Goal: Transaction & Acquisition: Purchase product/service

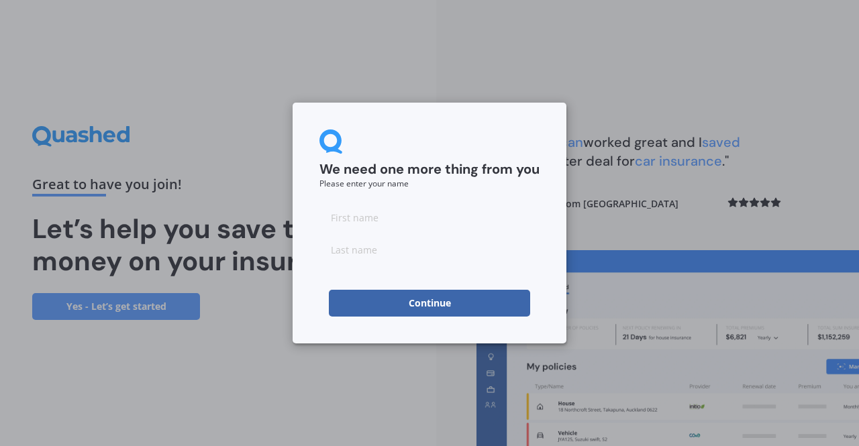
click at [396, 215] on input at bounding box center [429, 217] width 220 height 27
type input "[PERSON_NAME]"
click at [379, 253] on input at bounding box center [429, 249] width 220 height 27
type input "Hardinge"
click at [417, 302] on button "Continue" at bounding box center [429, 303] width 201 height 27
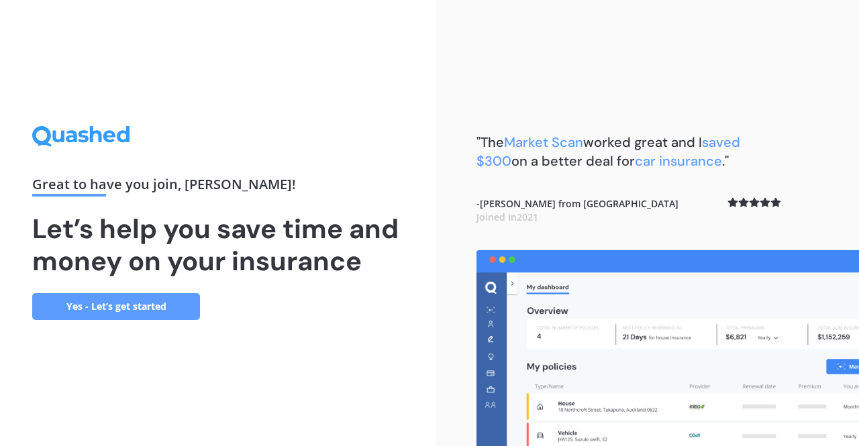
click at [118, 303] on link "Yes - Let’s get started" at bounding box center [116, 306] width 168 height 27
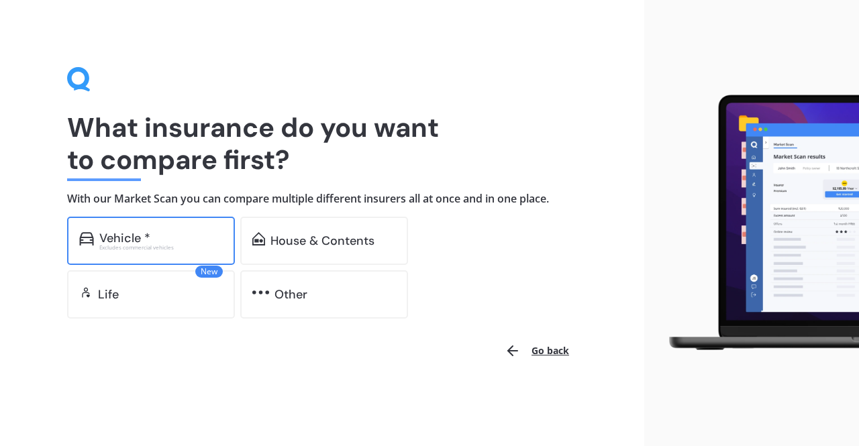
click at [124, 237] on div "Vehicle *" at bounding box center [124, 237] width 51 height 13
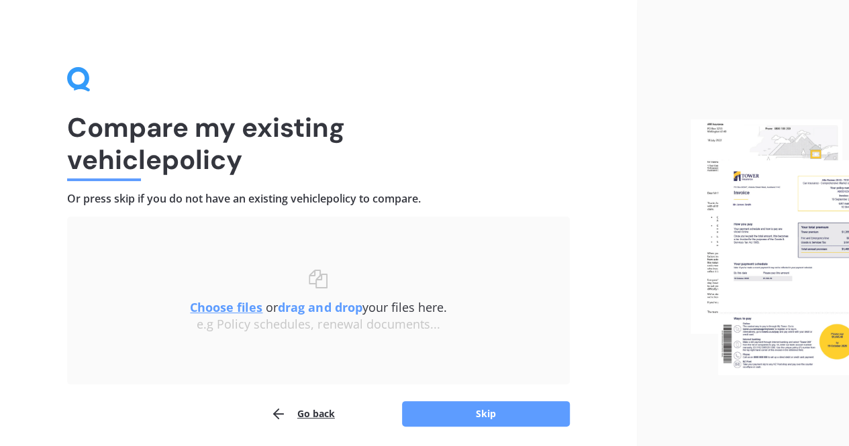
scroll to position [48, 0]
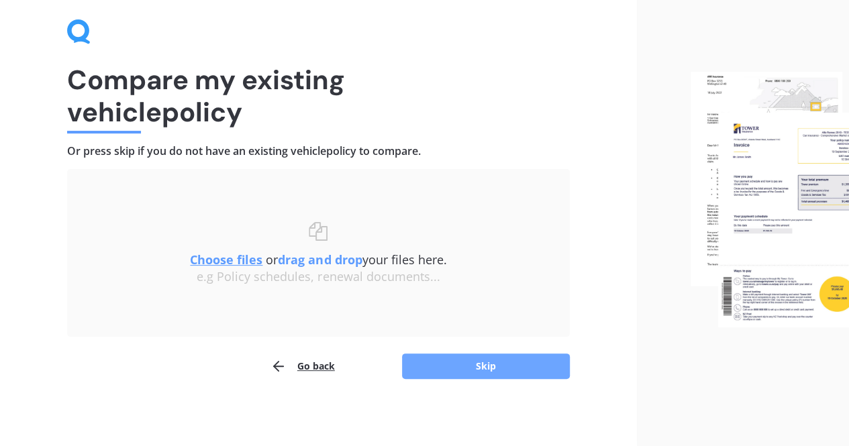
click at [500, 367] on button "Skip" at bounding box center [486, 365] width 168 height 25
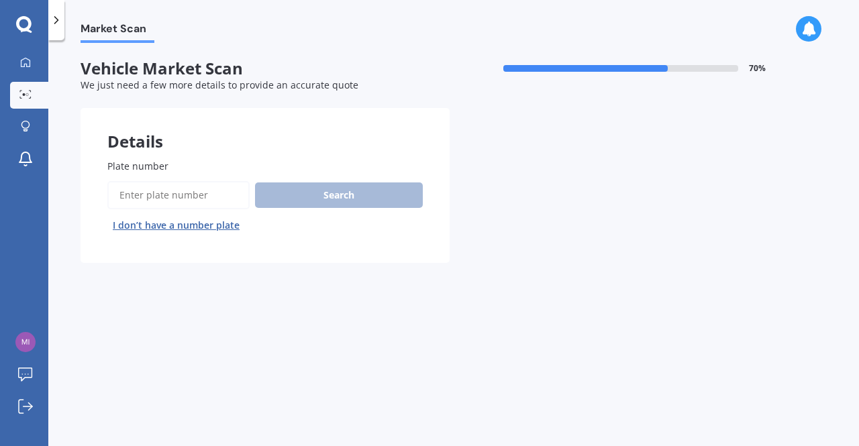
click at [306, 195] on div "Search I don’t have a number plate" at bounding box center [264, 208] width 315 height 55
click at [307, 195] on div "Search I don’t have a number plate" at bounding box center [264, 208] width 315 height 55
click at [154, 196] on input "Plate number" at bounding box center [178, 195] width 142 height 28
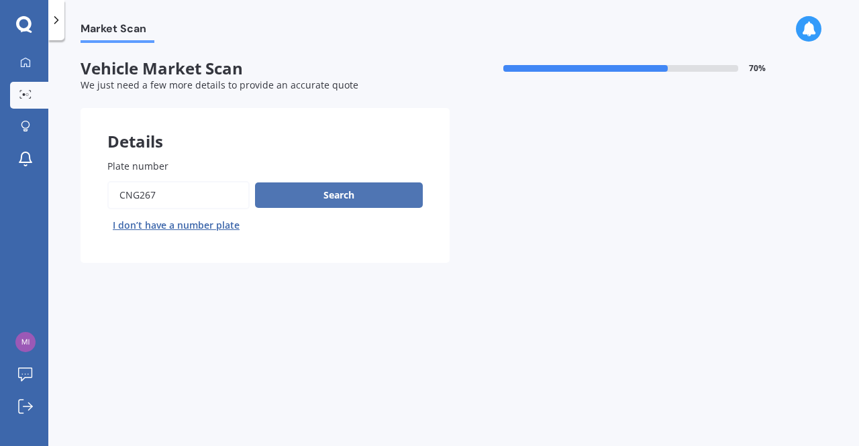
type input "CNG267"
click at [341, 193] on button "Search" at bounding box center [339, 194] width 168 height 25
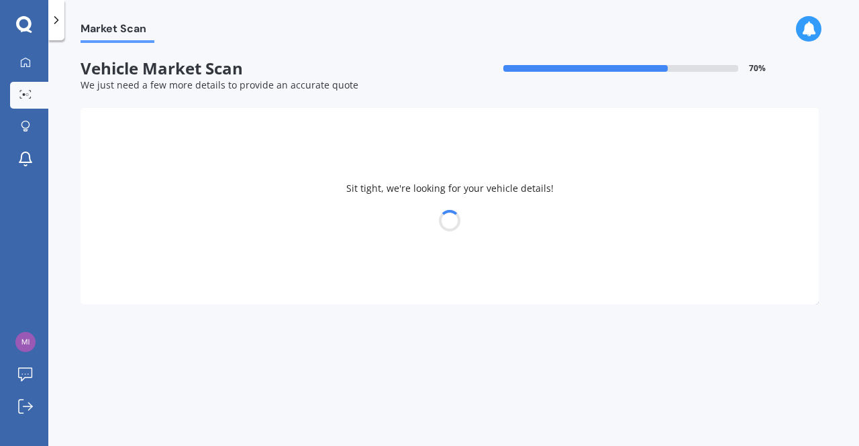
select select "TOYOTA"
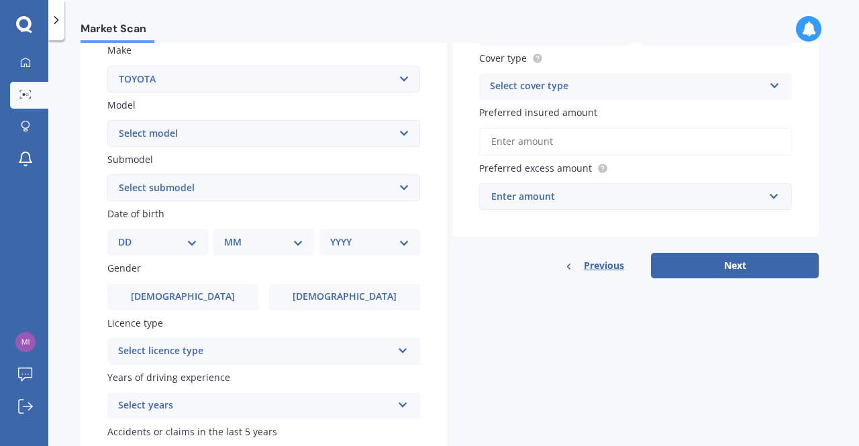
scroll to position [264, 0]
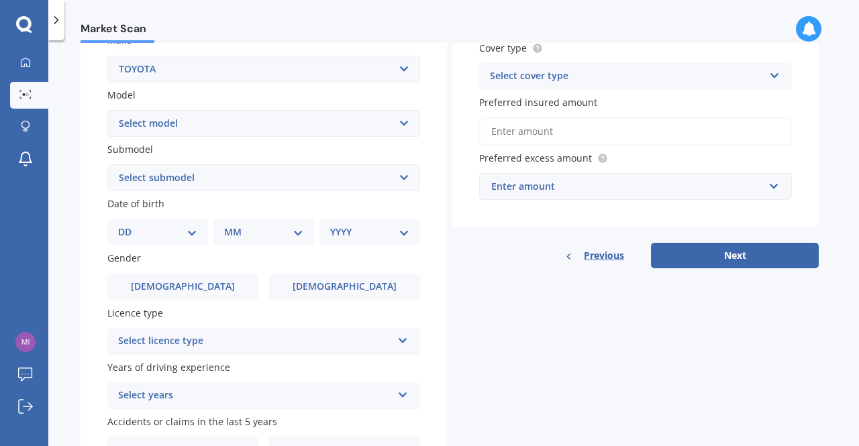
click at [195, 234] on select "DD 01 02 03 04 05 06 07 08 09 10 11 12 13 14 15 16 17 18 19 20 21 22 23 24 25 2…" at bounding box center [157, 232] width 79 height 15
select select "27"
click at [129, 226] on select "DD 01 02 03 04 05 06 07 08 09 10 11 12 13 14 15 16 17 18 19 20 21 22 23 24 25 2…" at bounding box center [157, 232] width 79 height 15
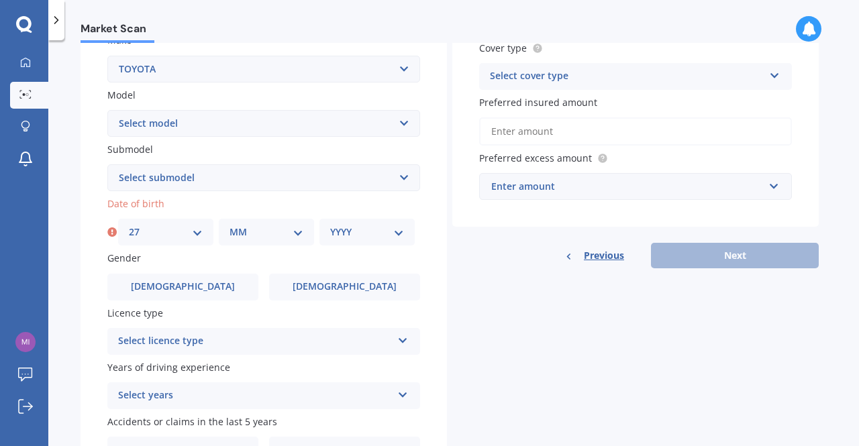
click at [299, 237] on select "MM 01 02 03 04 05 06 07 08 09 10 11 12" at bounding box center [266, 232] width 74 height 15
select select "07"
click at [229, 226] on select "MM 01 02 03 04 05 06 07 08 09 10 11 12" at bounding box center [266, 232] width 74 height 15
click at [396, 234] on select "YYYY 2025 2024 2023 2022 2021 2020 2019 2018 2017 2016 2015 2014 2013 2012 2011…" at bounding box center [367, 232] width 74 height 15
select select "1964"
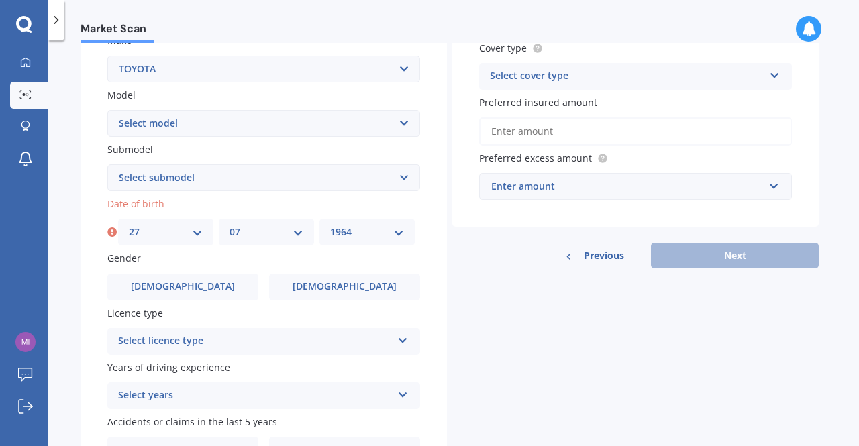
click at [330, 226] on select "YYYY 2025 2024 2023 2022 2021 2020 2019 2018 2017 2016 2015 2014 2013 2012 2011…" at bounding box center [367, 232] width 74 height 15
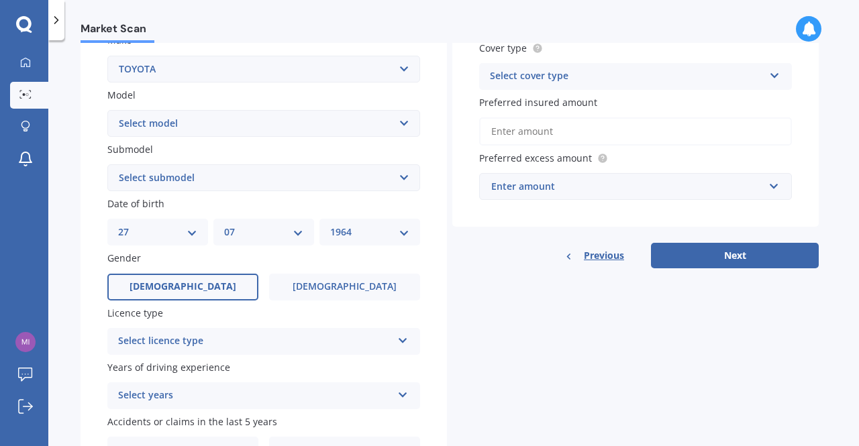
click at [196, 290] on label "[DEMOGRAPHIC_DATA]" at bounding box center [182, 287] width 151 height 27
click at [0, 0] on input "[DEMOGRAPHIC_DATA]" at bounding box center [0, 0] width 0 height 0
click at [402, 340] on icon at bounding box center [402, 337] width 11 height 9
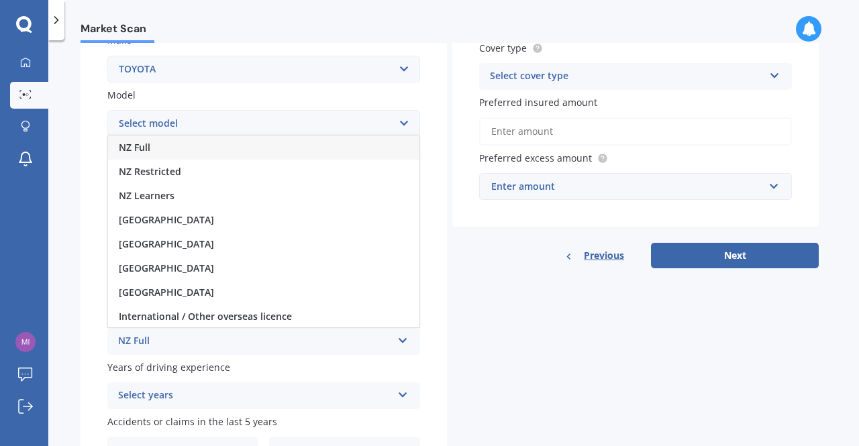
click at [299, 150] on div "NZ Full" at bounding box center [263, 147] width 311 height 24
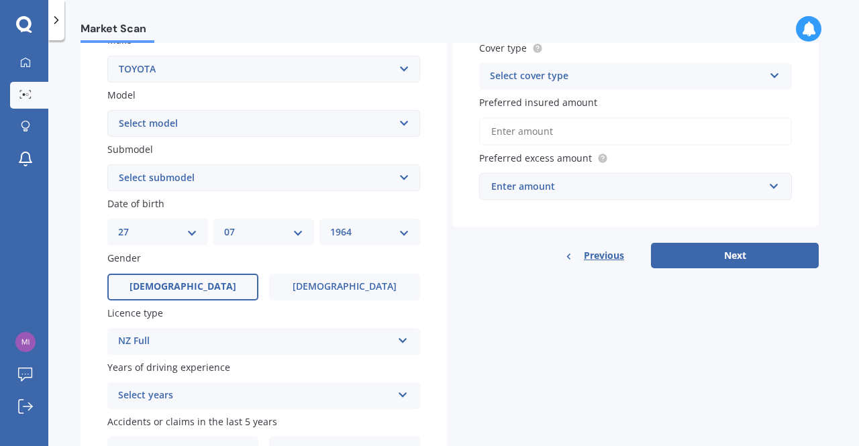
scroll to position [345, 0]
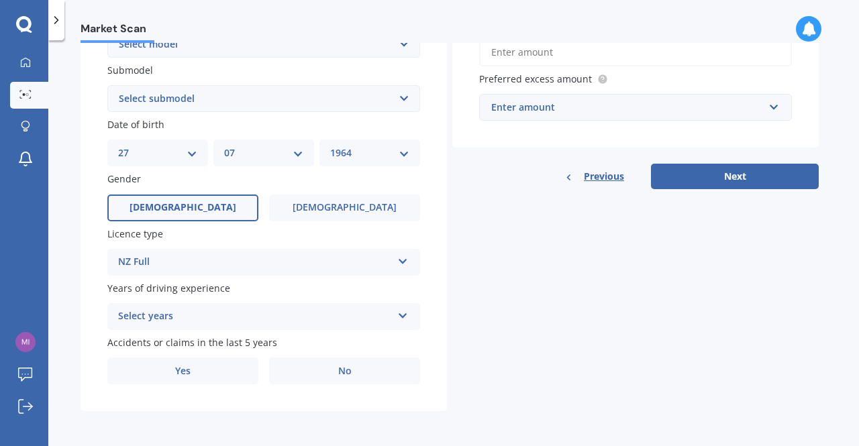
click at [404, 315] on icon at bounding box center [402, 313] width 11 height 9
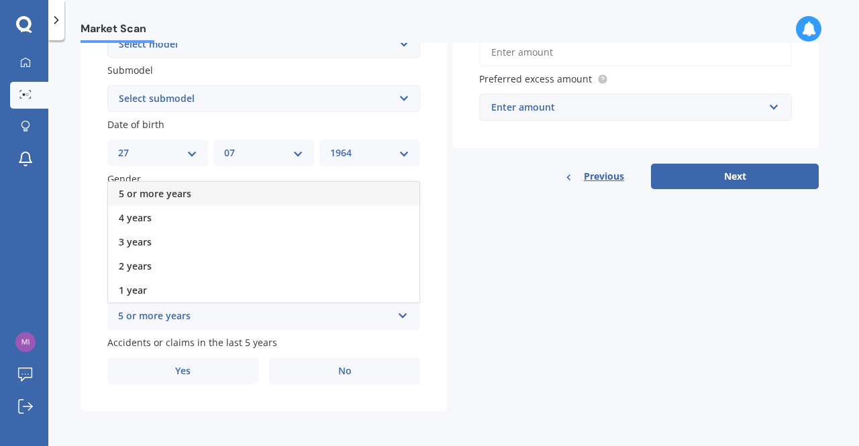
click at [333, 193] on div "5 or more years" at bounding box center [263, 194] width 311 height 24
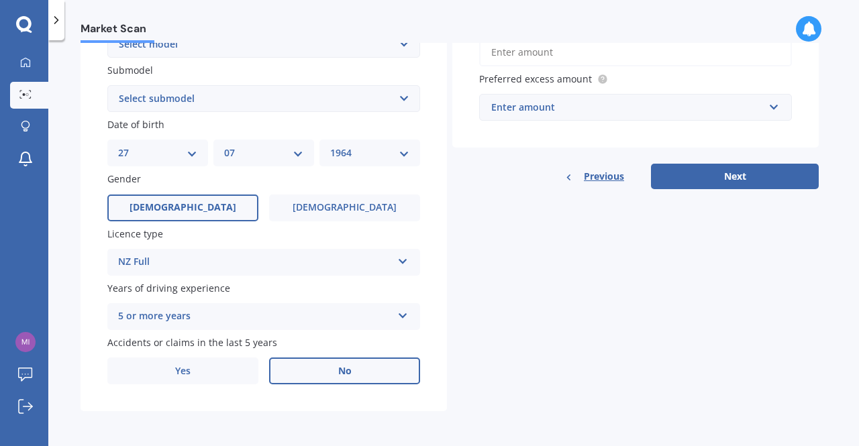
click at [345, 370] on span "No" at bounding box center [344, 371] width 13 height 11
click at [0, 0] on input "No" at bounding box center [0, 0] width 0 height 0
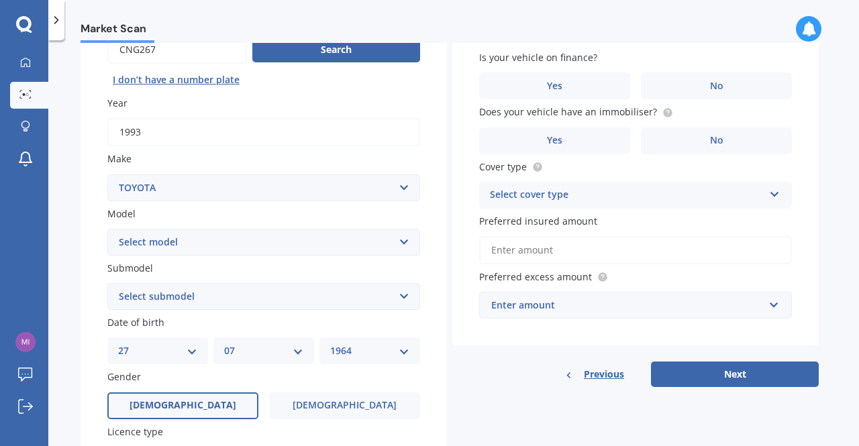
scroll to position [0, 0]
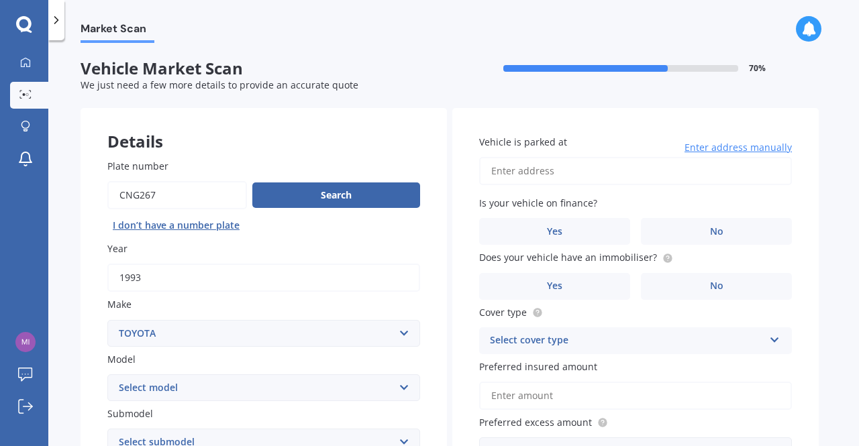
click at [529, 166] on input "Vehicle is parked at" at bounding box center [635, 171] width 313 height 28
type input "[STREET_ADDRESS][PERSON_NAME][PERSON_NAME]"
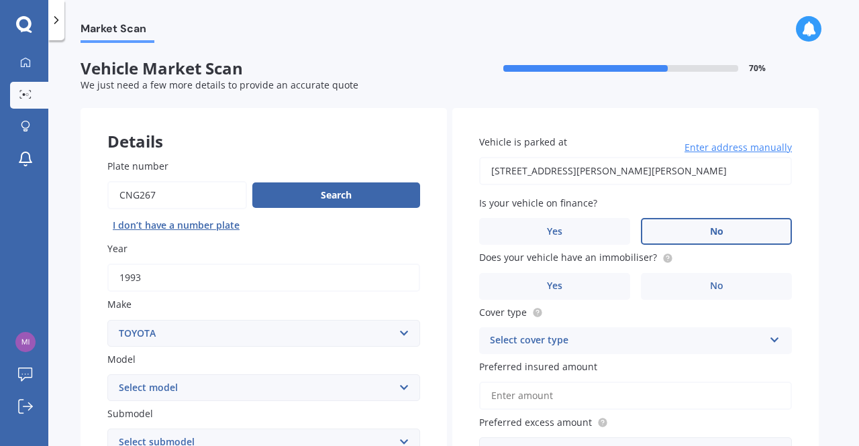
click at [702, 232] on label "No" at bounding box center [716, 231] width 151 height 27
click at [0, 0] on input "No" at bounding box center [0, 0] width 0 height 0
click at [720, 282] on span "No" at bounding box center [716, 285] width 13 height 11
click at [0, 0] on input "No" at bounding box center [0, 0] width 0 height 0
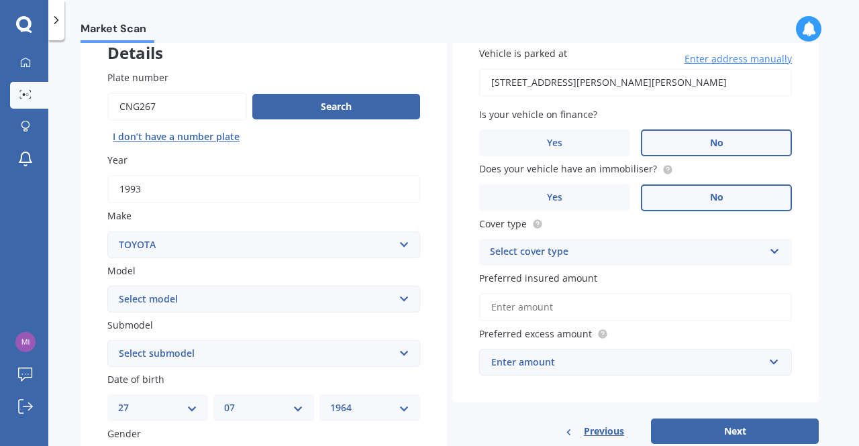
scroll to position [99, 0]
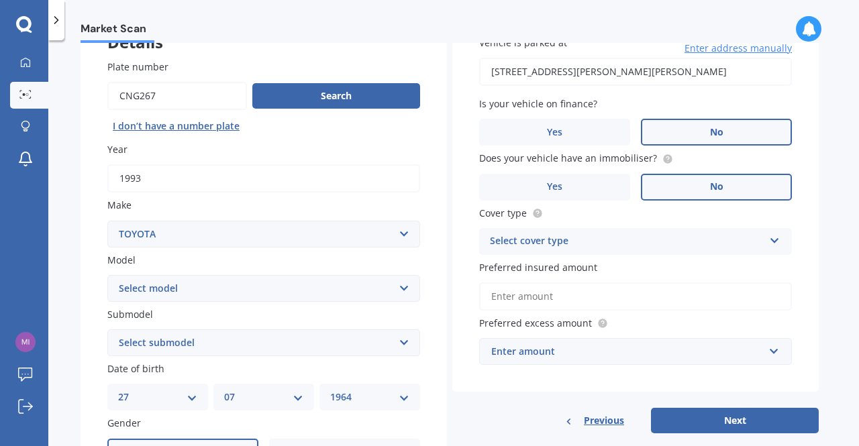
click at [776, 239] on icon at bounding box center [774, 237] width 11 height 9
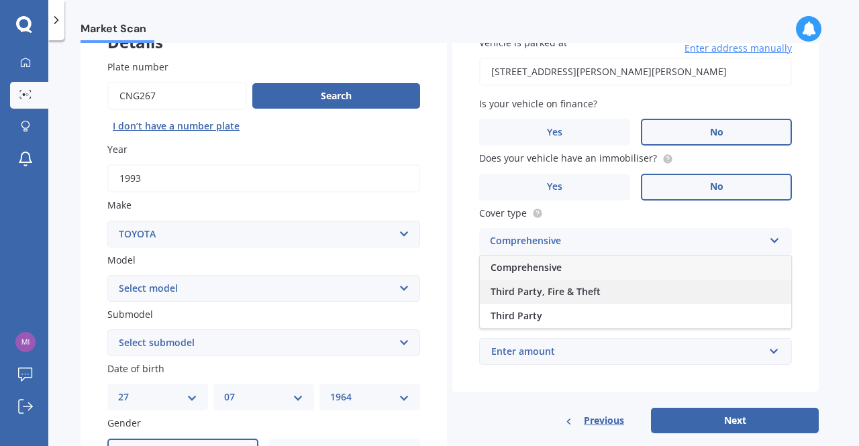
click at [743, 286] on div "Third Party, Fire & Theft" at bounding box center [635, 292] width 311 height 24
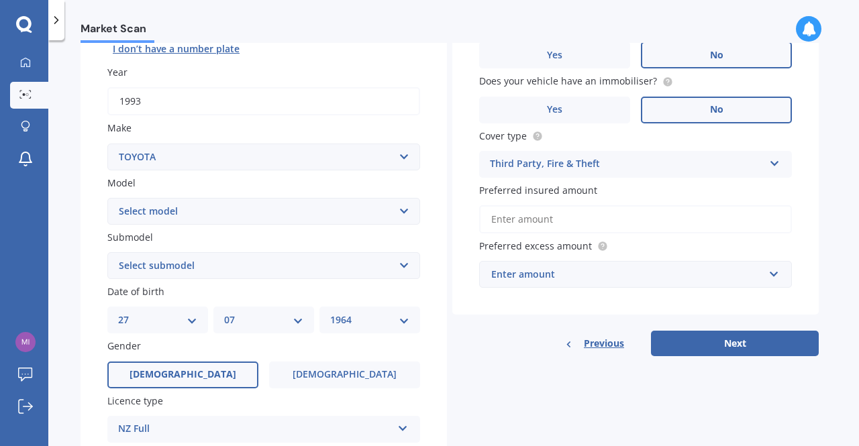
scroll to position [179, 0]
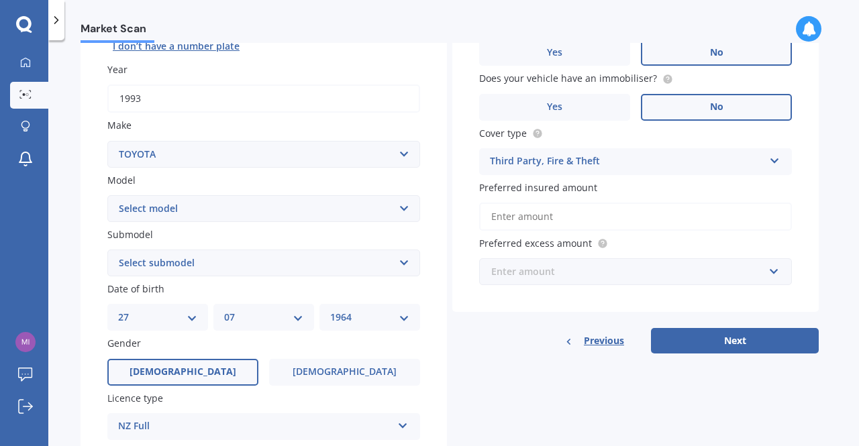
click at [773, 274] on input "text" at bounding box center [630, 271] width 300 height 25
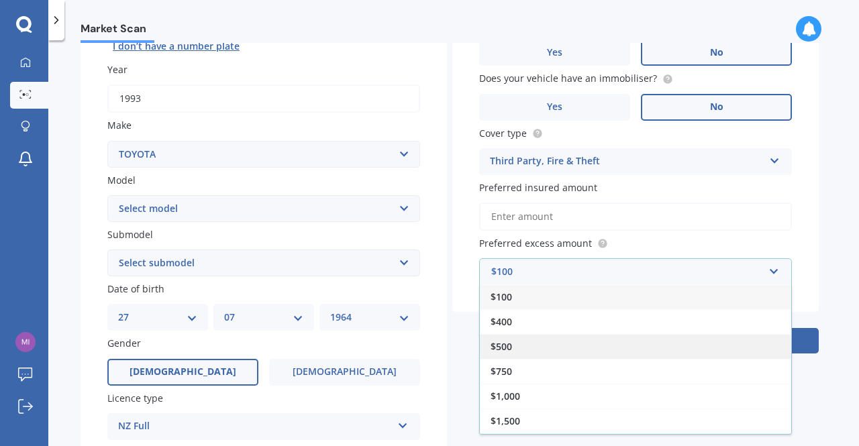
click at [705, 339] on div "$500" at bounding box center [635, 346] width 311 height 25
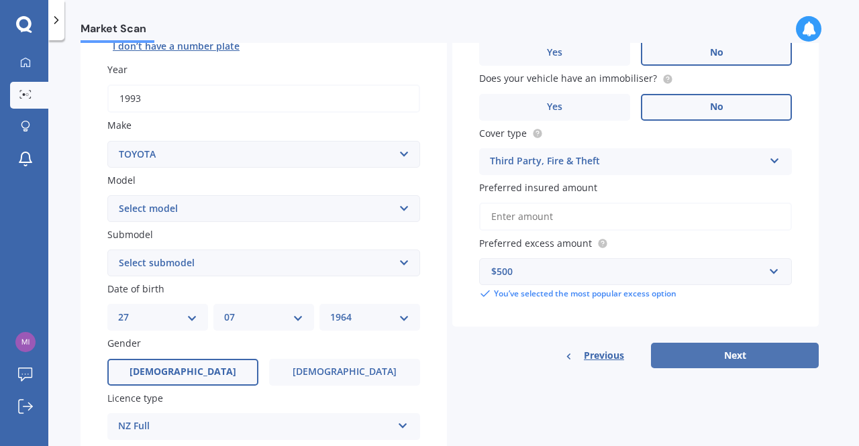
click at [734, 355] on button "Next" at bounding box center [735, 355] width 168 height 25
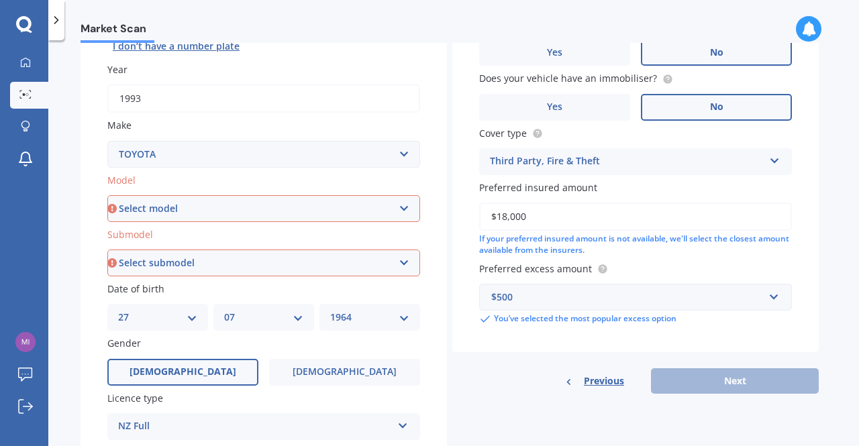
type input "$18,000"
click at [405, 210] on select "Select model 4 Runner 86 [PERSON_NAME] Alphard Altezza Aqua Aristo Aurion Auris…" at bounding box center [263, 208] width 313 height 27
select select "TOWNACE"
click at [107, 195] on select "Select model 4 Runner 86 [PERSON_NAME] Alphard Altezza Aqua Aristo Aurion Auris…" at bounding box center [263, 208] width 313 height 27
click at [406, 262] on select "Select submodel (All other) Diesel" at bounding box center [263, 263] width 313 height 27
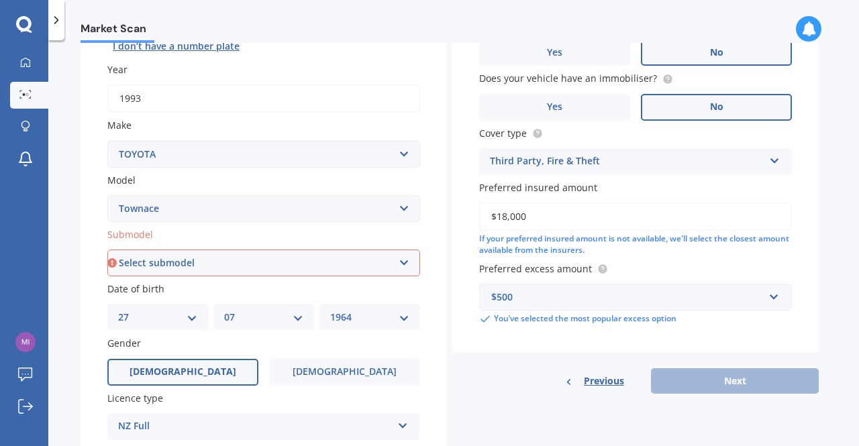
select select "DIESEL"
click at [107, 250] on select "Select submodel (All other) Diesel" at bounding box center [263, 263] width 313 height 27
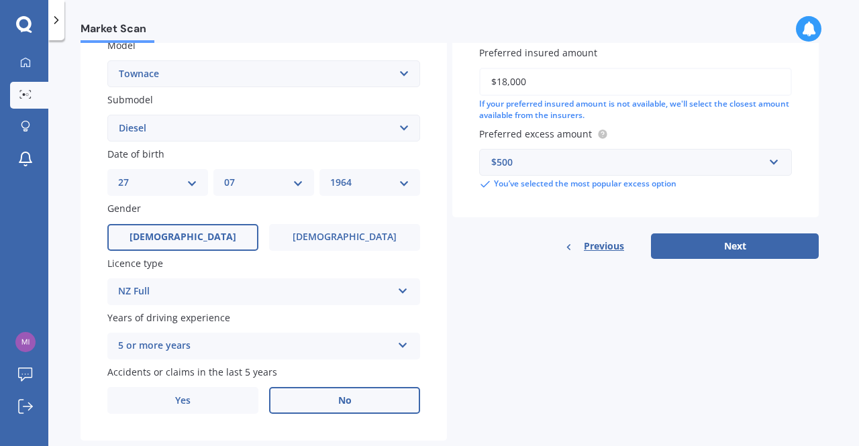
scroll to position [322, 0]
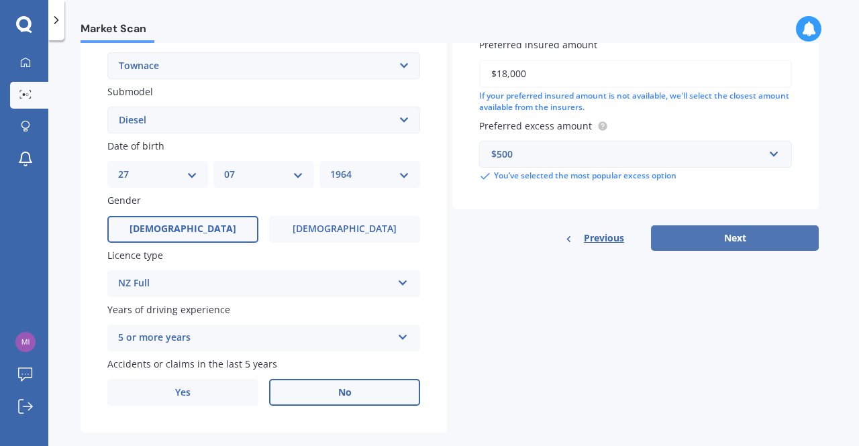
click at [736, 239] on button "Next" at bounding box center [735, 237] width 168 height 25
select select "27"
select select "07"
select select "1964"
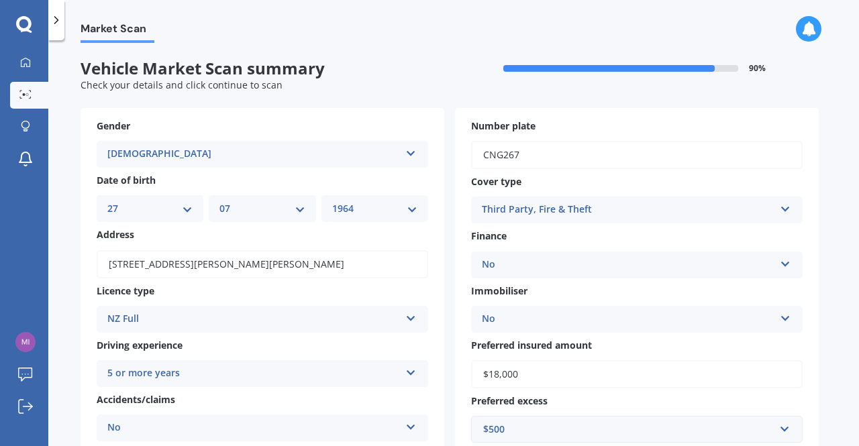
scroll to position [247, 0]
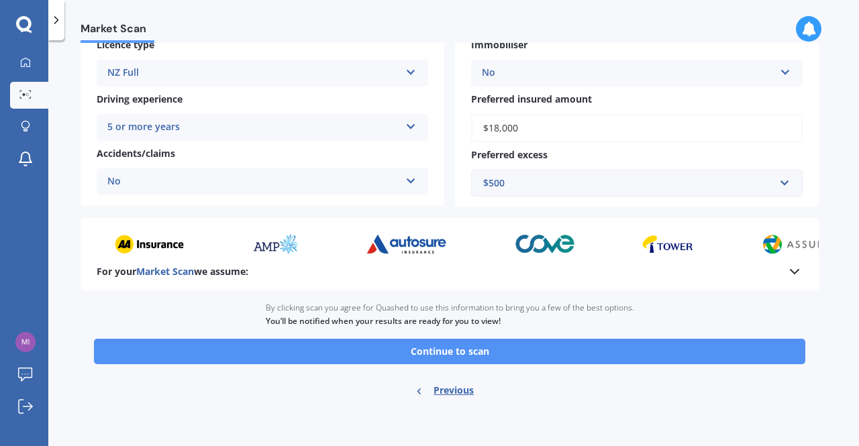
click at [461, 352] on button "Continue to scan" at bounding box center [449, 351] width 711 height 25
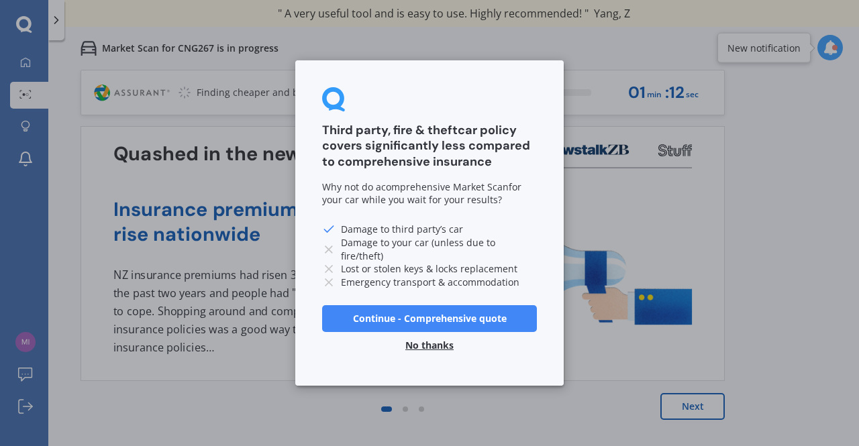
click at [424, 343] on button "No thanks" at bounding box center [429, 345] width 64 height 27
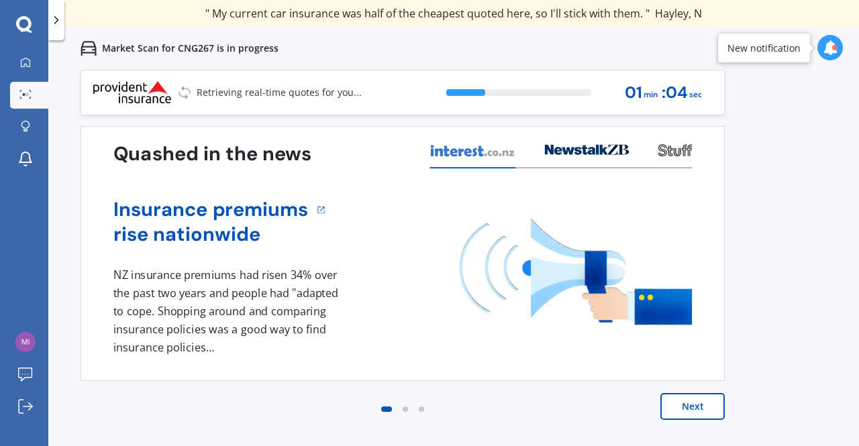
click at [697, 407] on button "Next" at bounding box center [692, 406] width 64 height 27
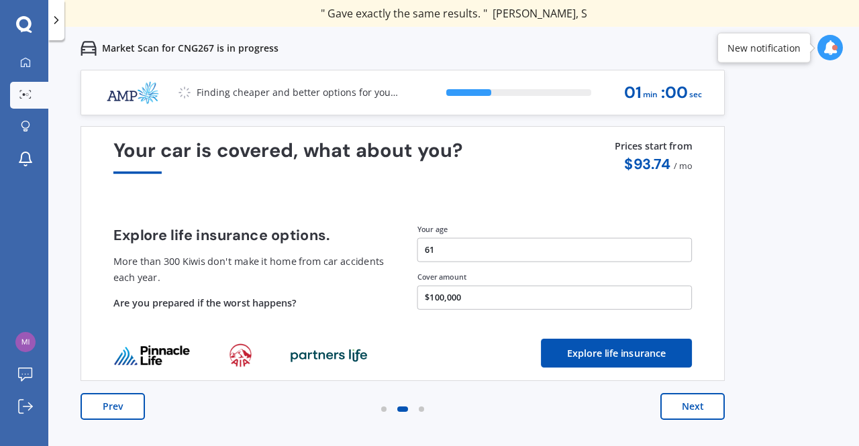
click at [696, 406] on button "Next" at bounding box center [692, 406] width 64 height 27
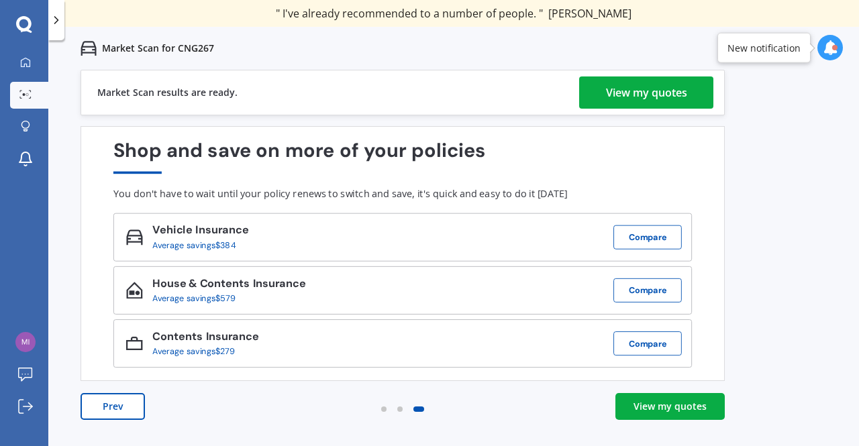
click at [630, 87] on div "View my quotes" at bounding box center [646, 92] width 81 height 32
